Goal: Information Seeking & Learning: Learn about a topic

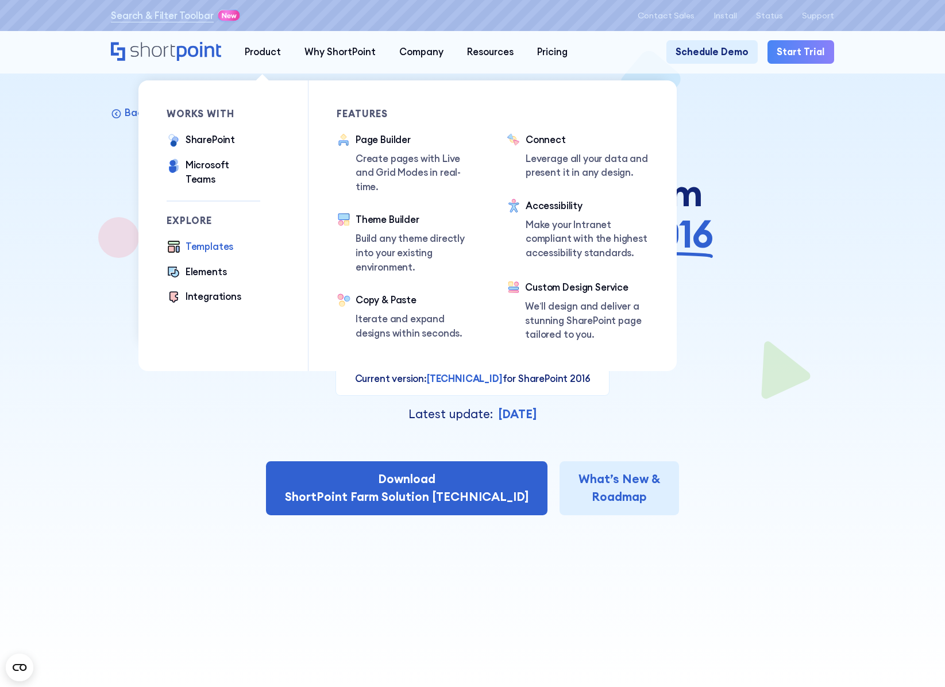
click at [224, 241] on div "Templates" at bounding box center [210, 247] width 48 height 14
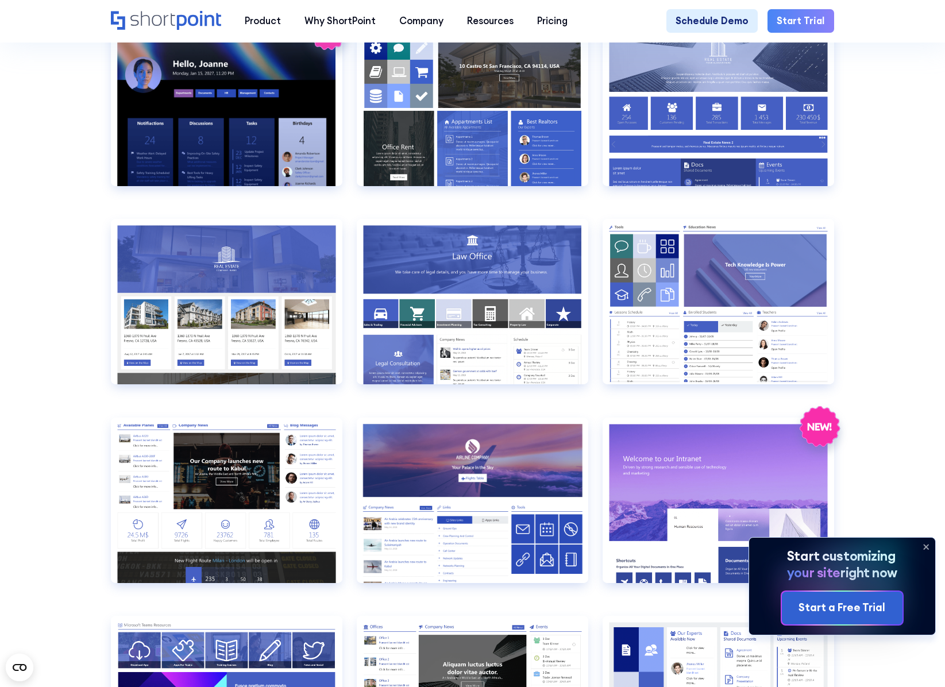
scroll to position [1264, 0]
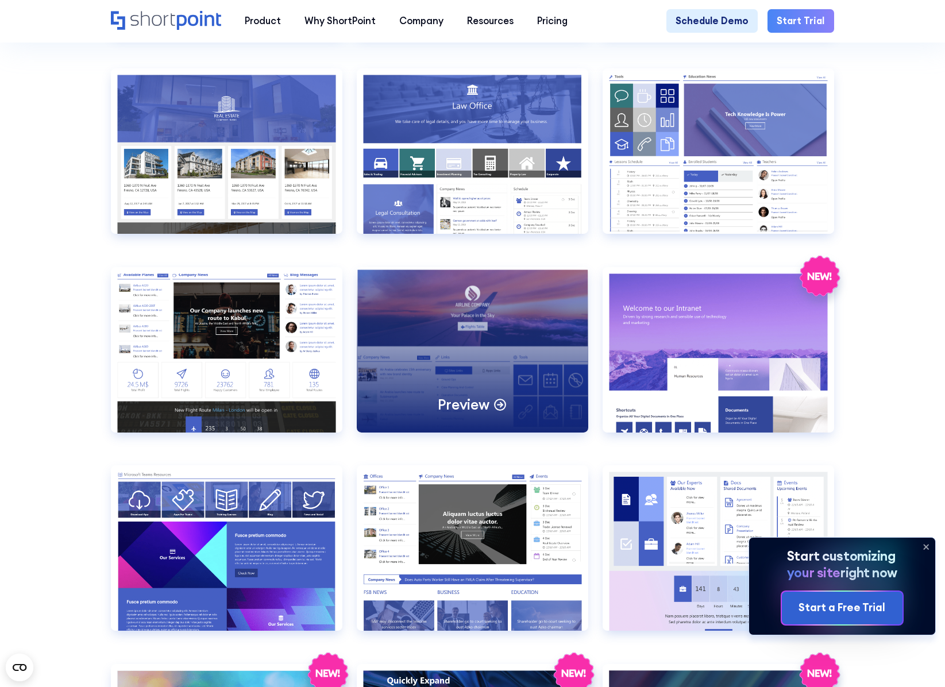
click at [544, 396] on div "Preview" at bounding box center [473, 350] width 232 height 166
